Goal: Use online tool/utility

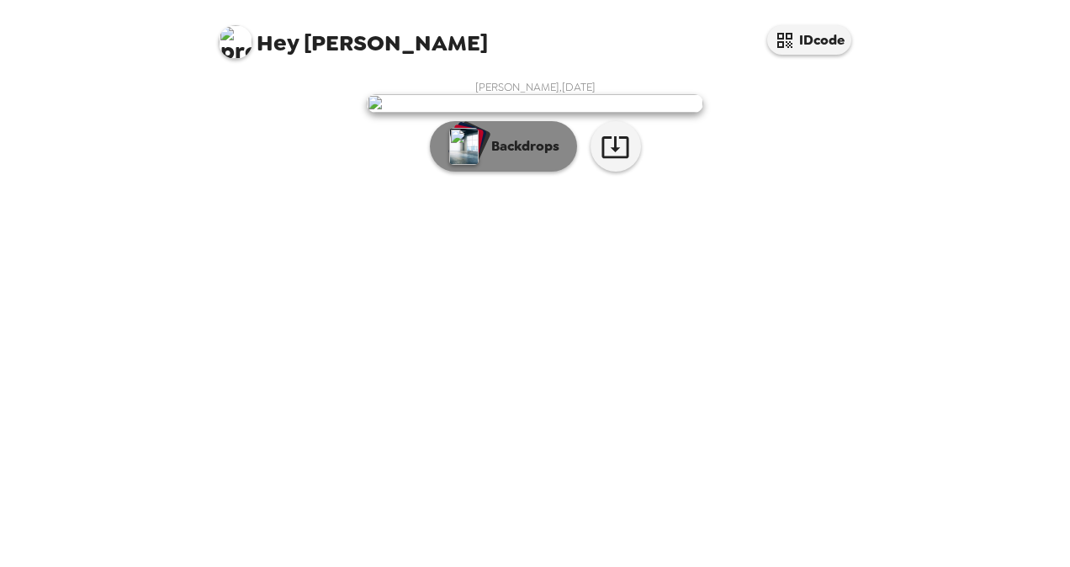
click at [483, 156] on p "Backdrops" at bounding box center [521, 146] width 77 height 20
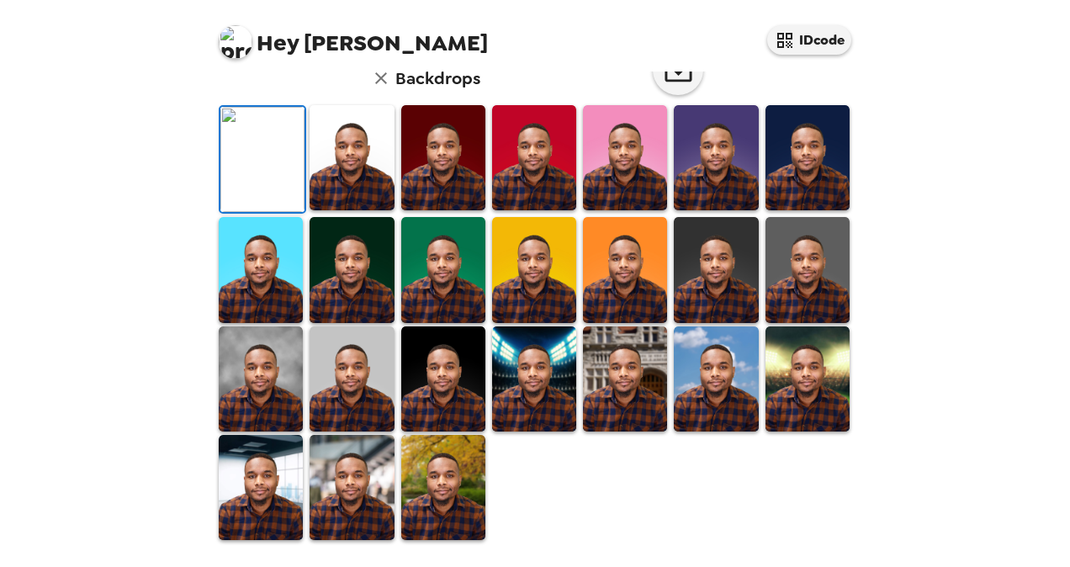
scroll to position [168, 0]
click at [432, 210] on img at bounding box center [443, 157] width 84 height 105
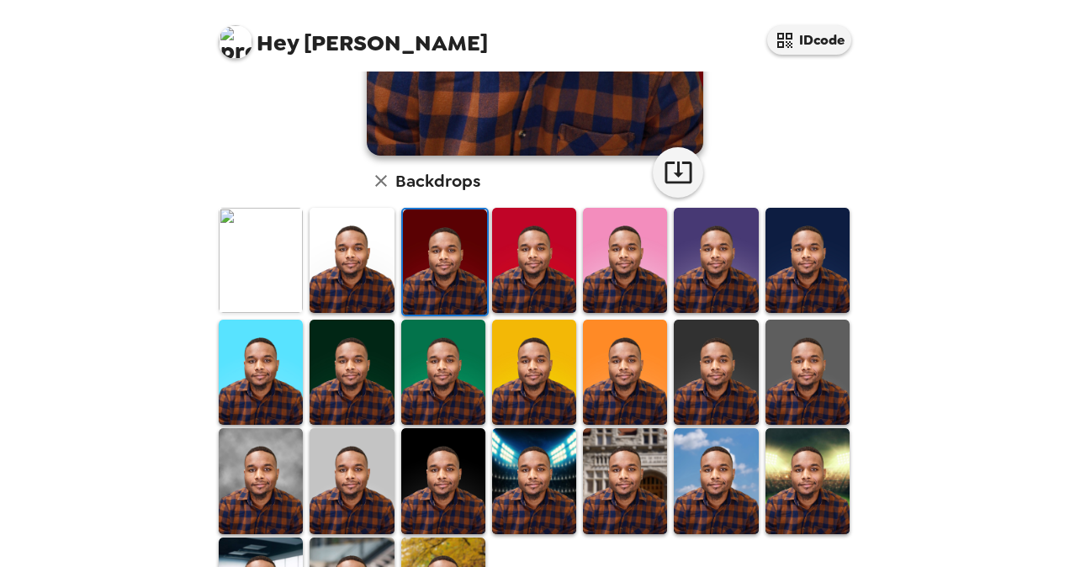
scroll to position [429, 0]
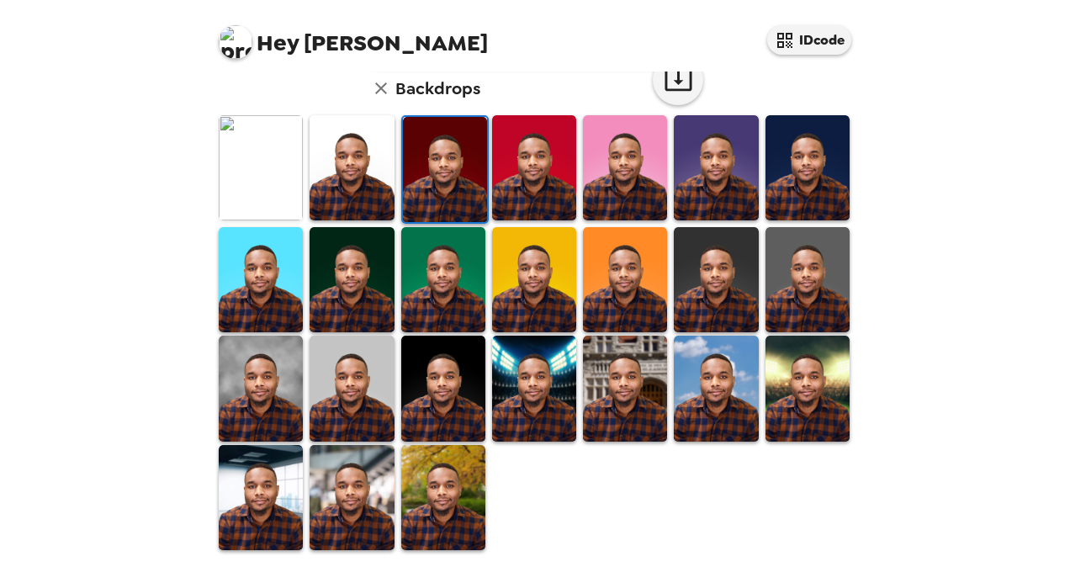
click at [227, 379] on img at bounding box center [261, 388] width 84 height 105
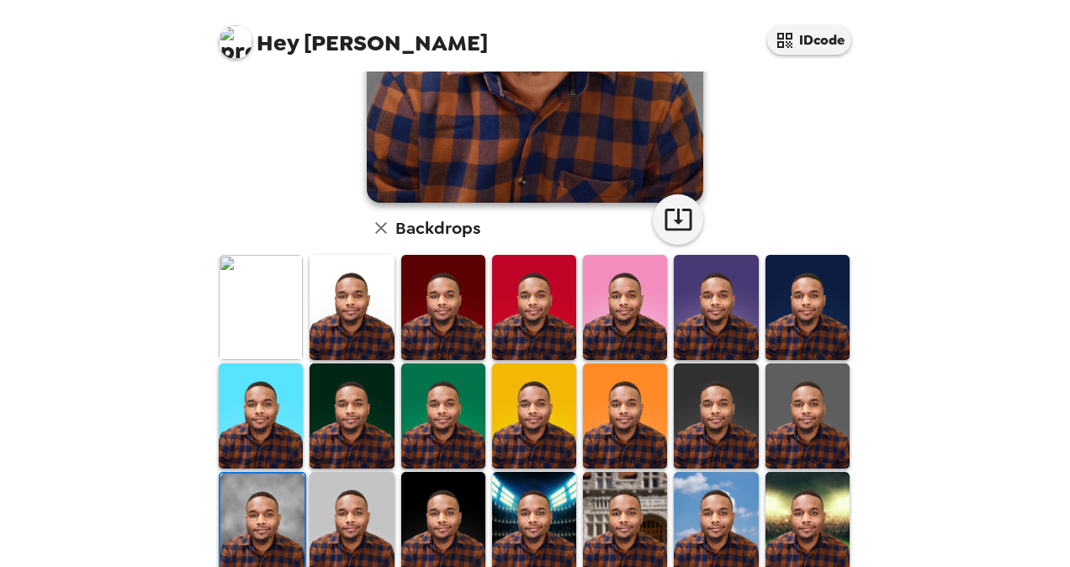
scroll to position [345, 0]
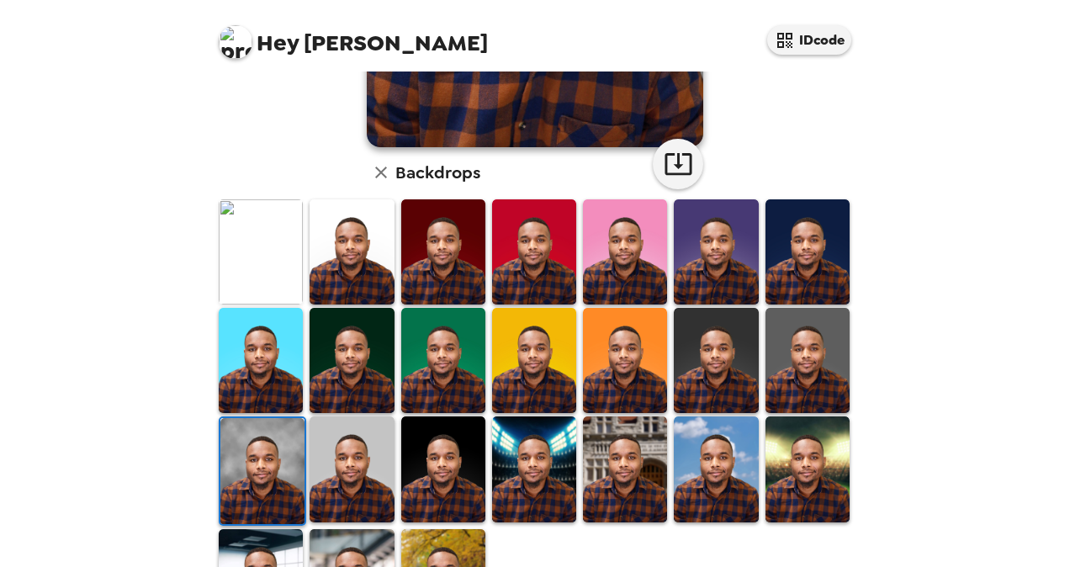
click at [360, 247] on img at bounding box center [352, 251] width 84 height 105
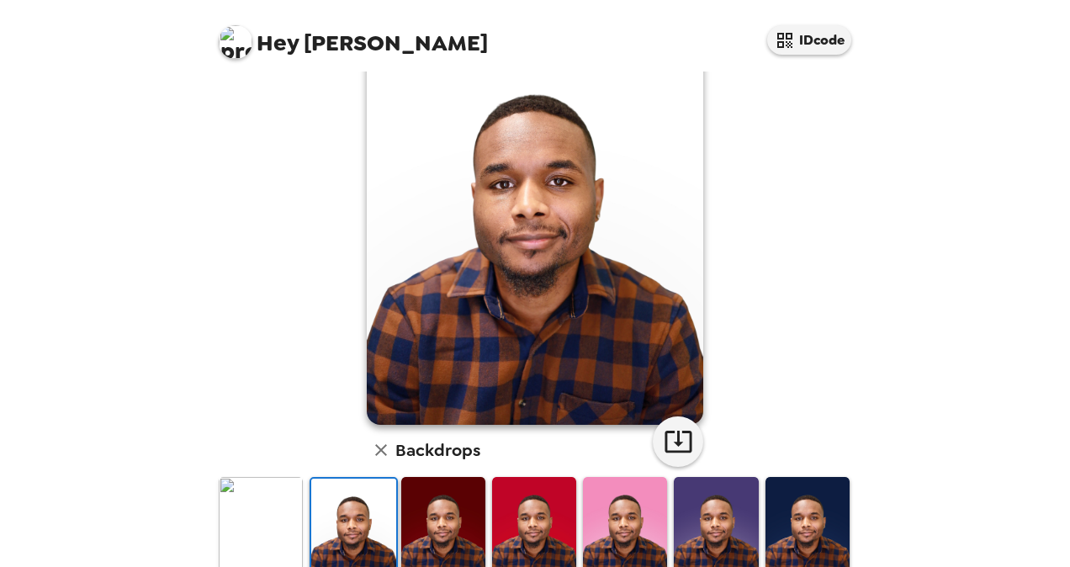
scroll to position [93, 0]
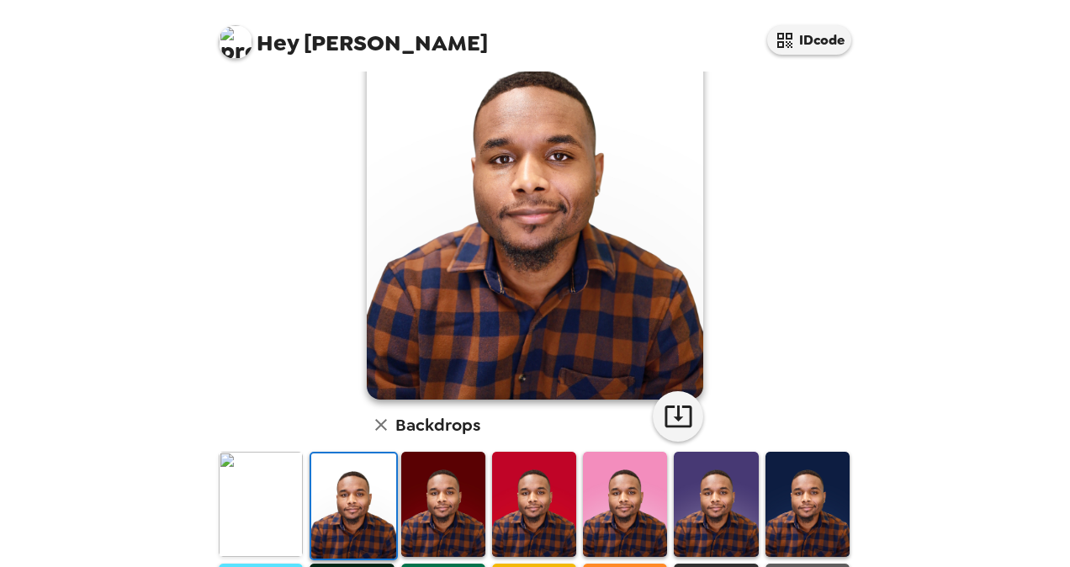
click at [436, 496] on img at bounding box center [443, 504] width 84 height 105
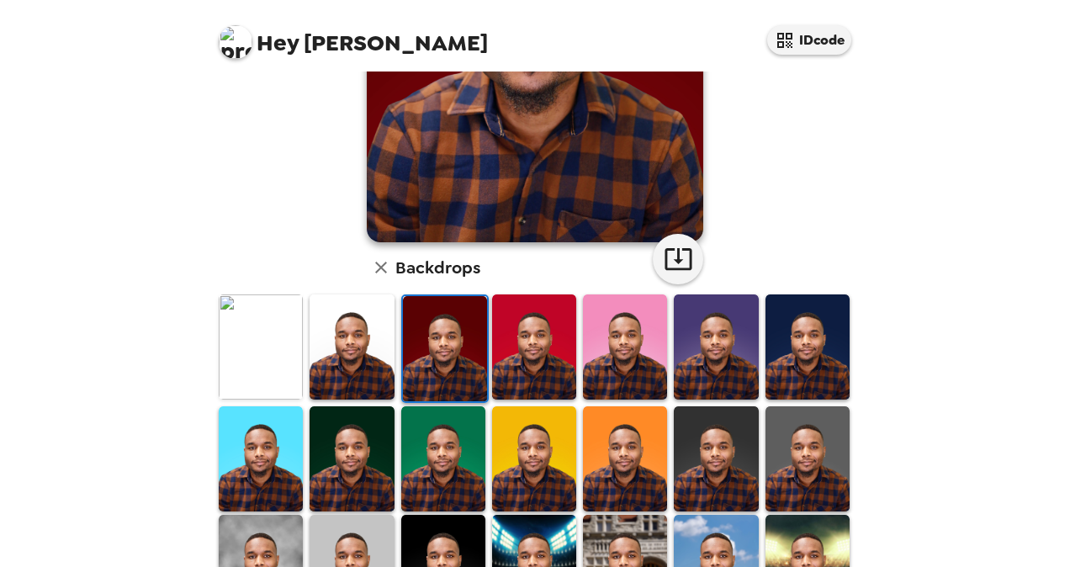
scroll to position [252, 0]
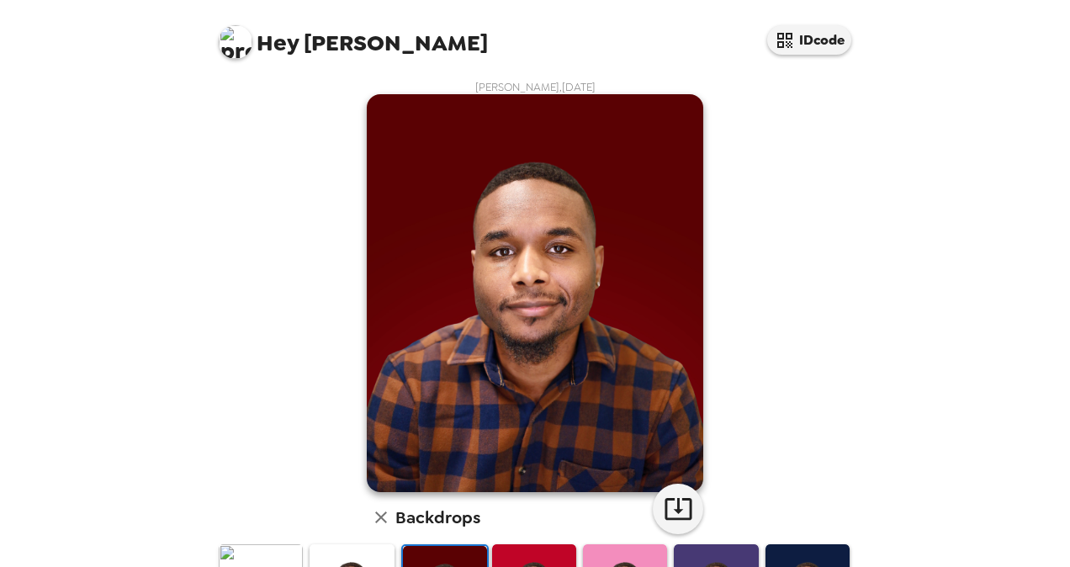
scroll to position [252, 0]
